Goal: Task Accomplishment & Management: Manage account settings

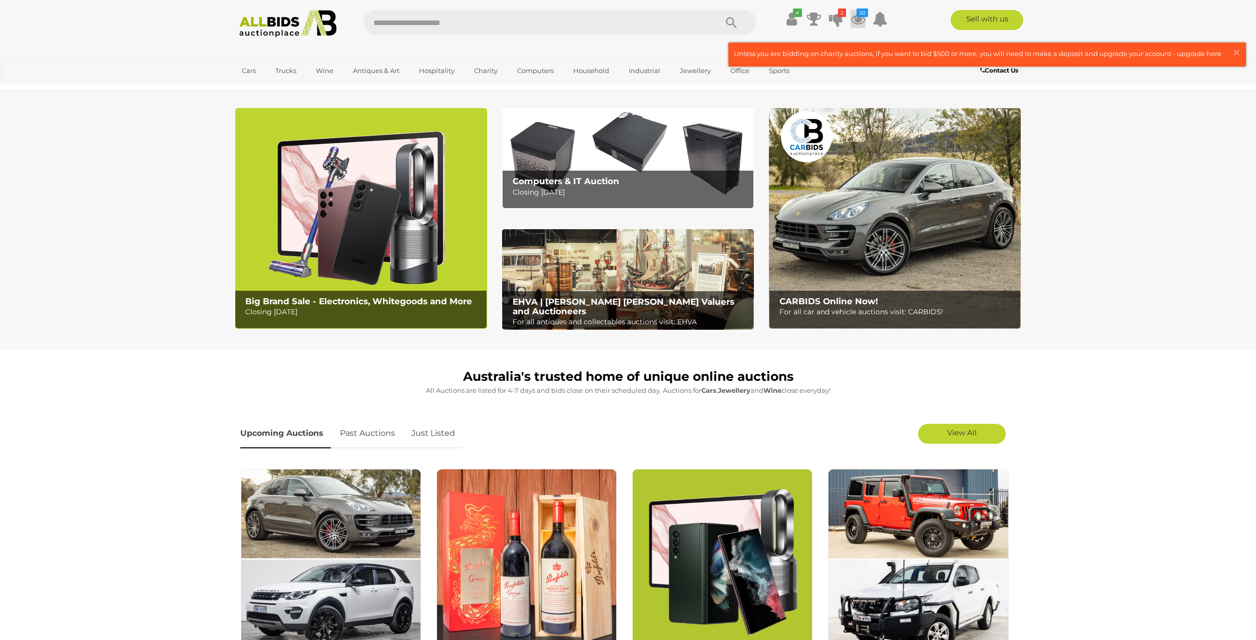
click at [853, 21] on icon at bounding box center [858, 19] width 15 height 18
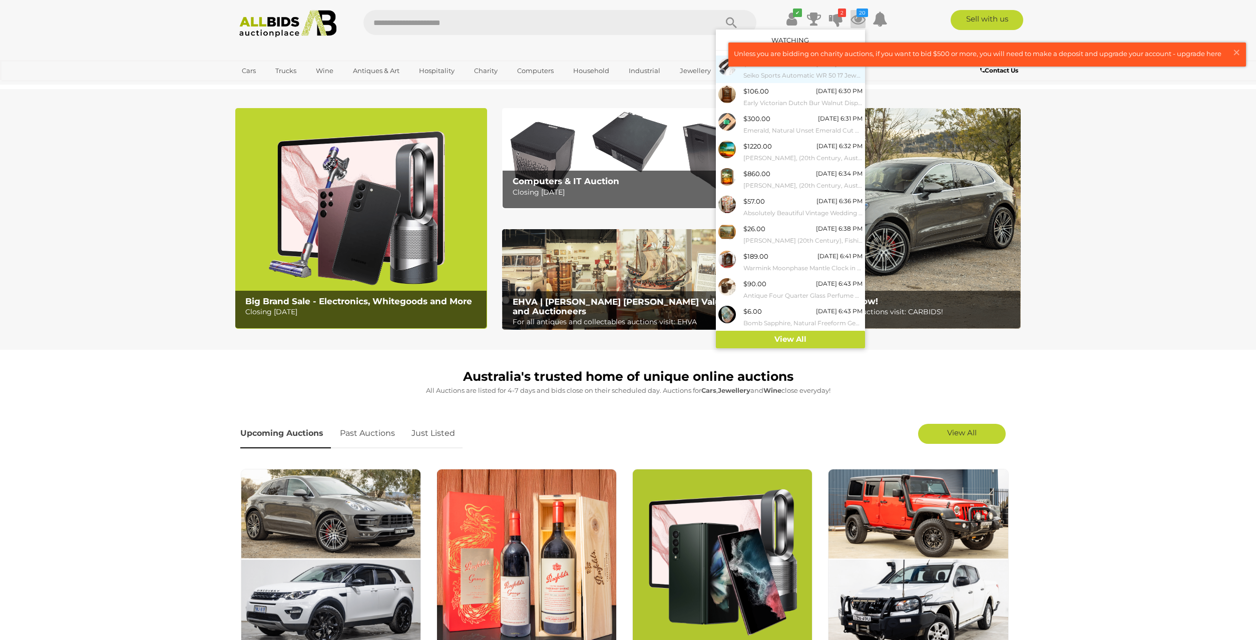
click at [763, 73] on small "Seiko Sports Automatic WR 50 17 Jewels Vintage Watch, 7002-8059" at bounding box center [802, 75] width 119 height 11
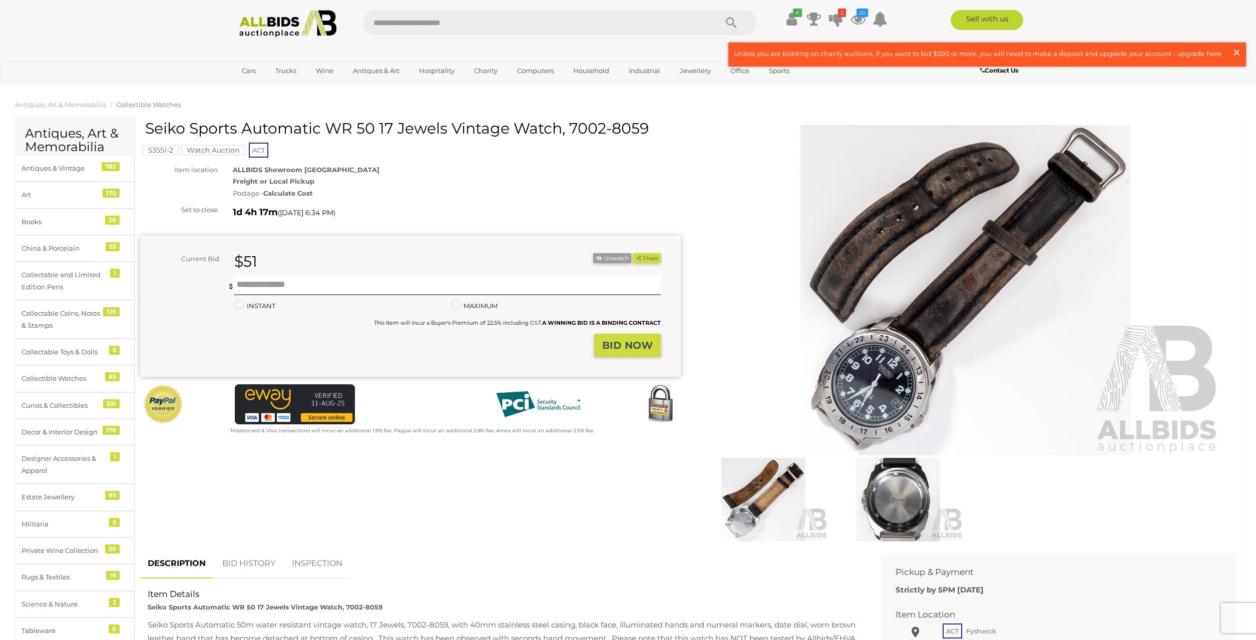
click at [1236, 50] on span "×" at bounding box center [1236, 53] width 9 height 20
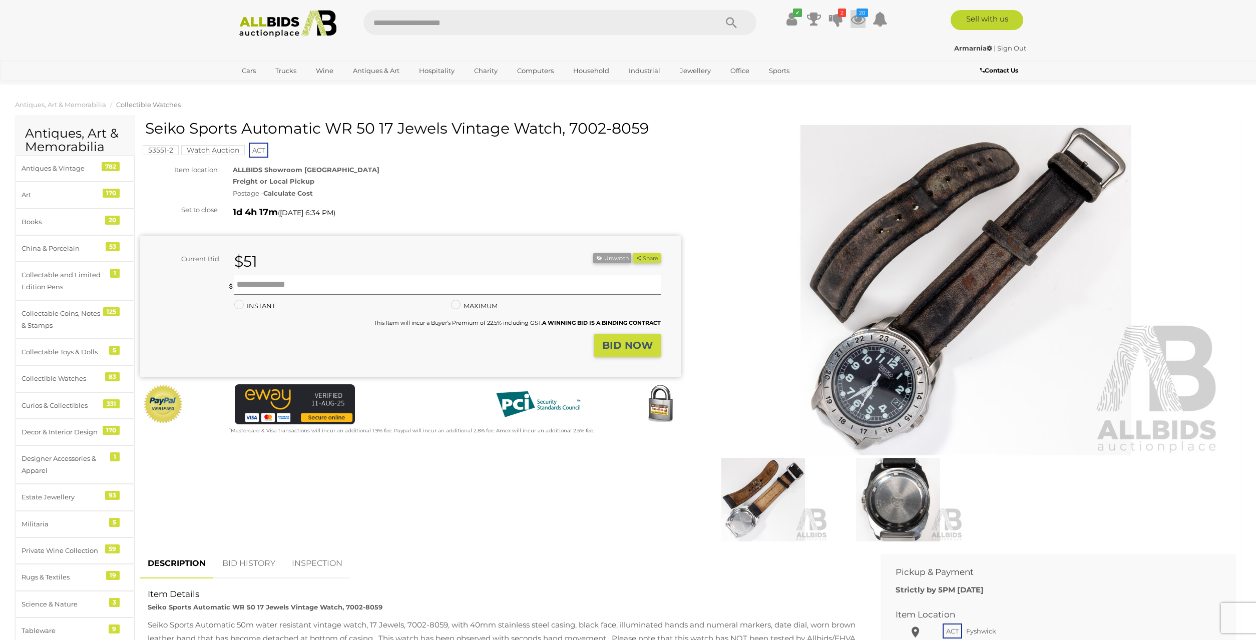
click at [853, 23] on icon at bounding box center [858, 19] width 15 height 18
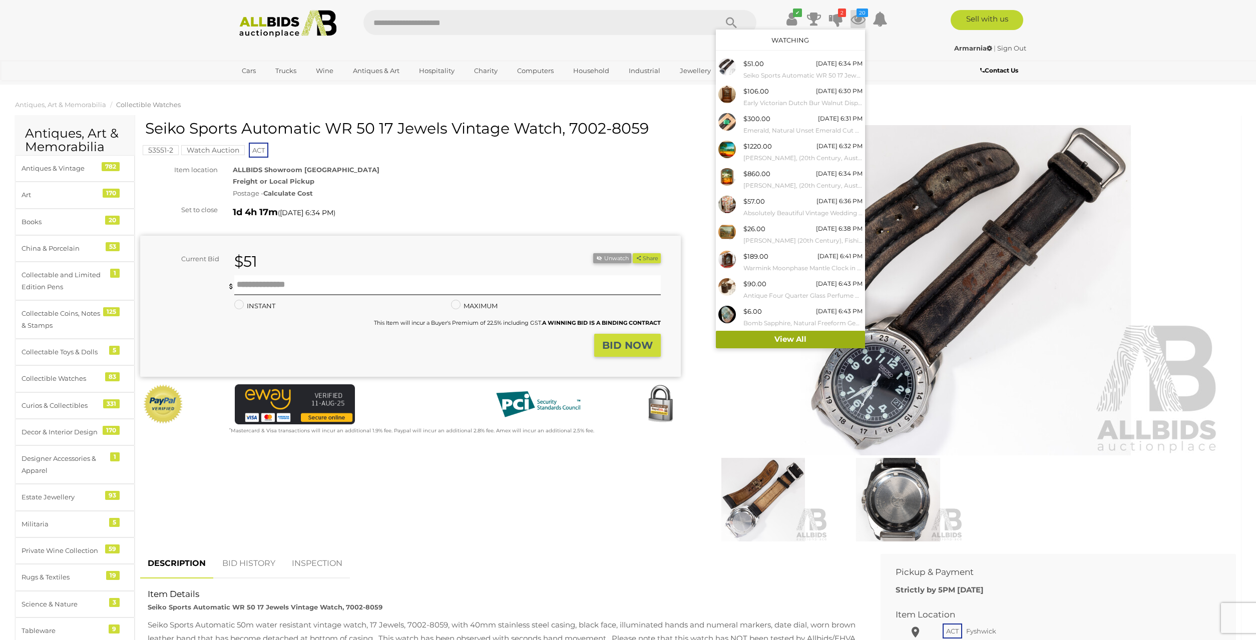
click at [767, 335] on link "View All" at bounding box center [790, 340] width 149 height 18
